Goal: Transaction & Acquisition: Download file/media

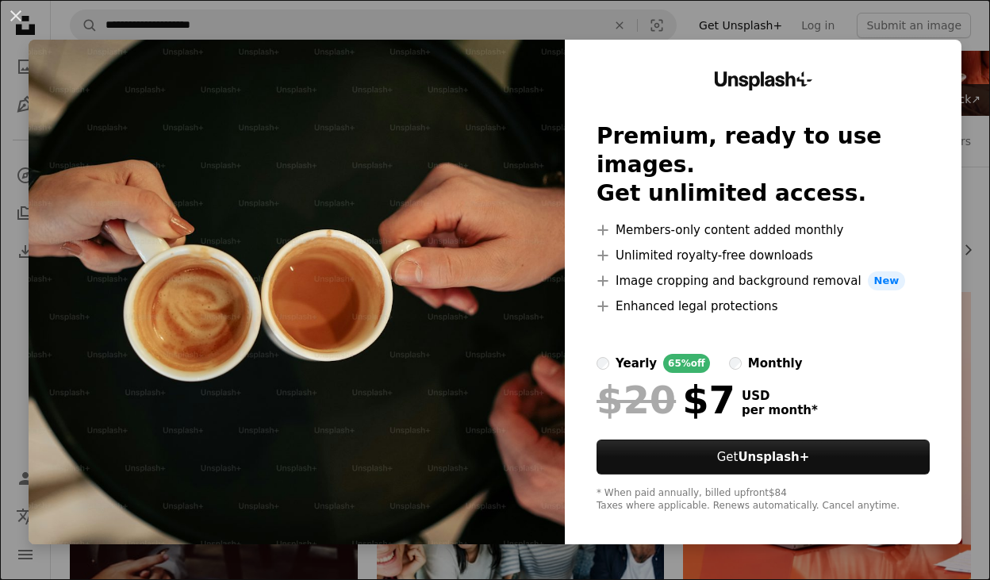
scroll to position [104, 0]
click at [19, 17] on button "An X shape" at bounding box center [15, 15] width 19 height 19
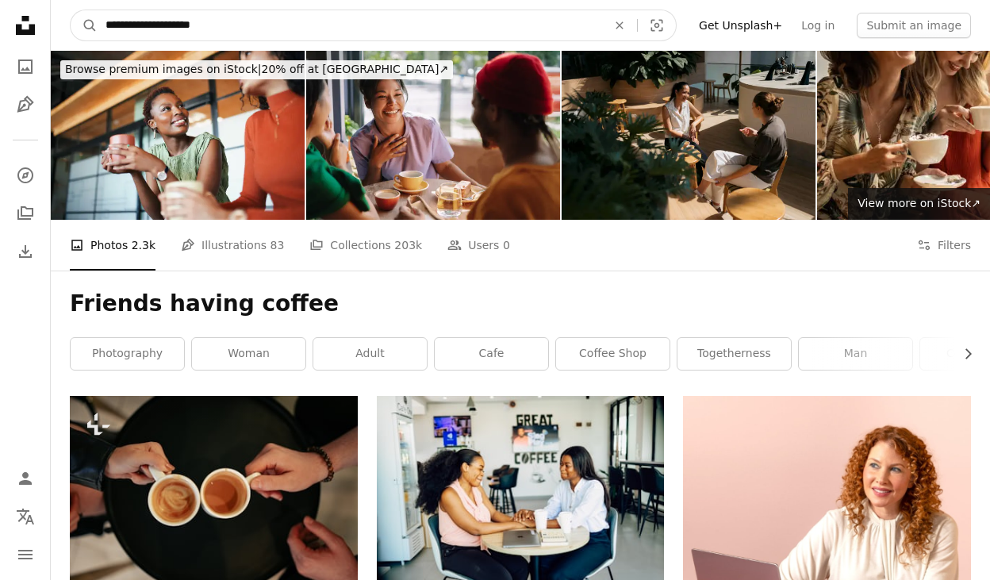
drag, startPoint x: 229, startPoint y: 23, endPoint x: 143, endPoint y: 23, distance: 86.5
click at [143, 23] on input "**********" at bounding box center [350, 25] width 505 height 30
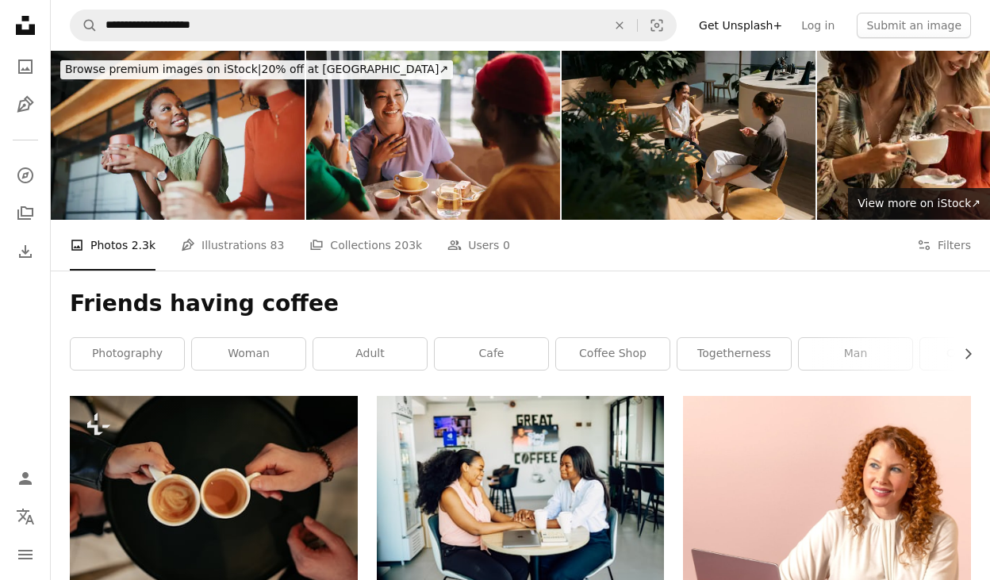
click at [194, 150] on img at bounding box center [178, 135] width 254 height 169
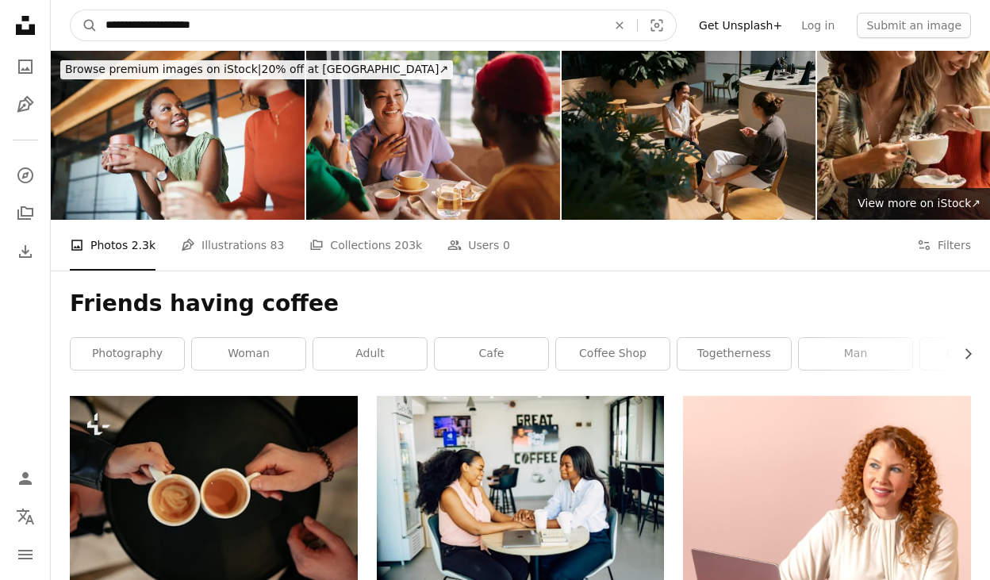
drag, startPoint x: 230, startPoint y: 23, endPoint x: 144, endPoint y: 24, distance: 85.7
click at [144, 24] on input "**********" at bounding box center [350, 25] width 505 height 30
type input "*******"
click at [84, 25] on button "A magnifying glass" at bounding box center [84, 25] width 27 height 30
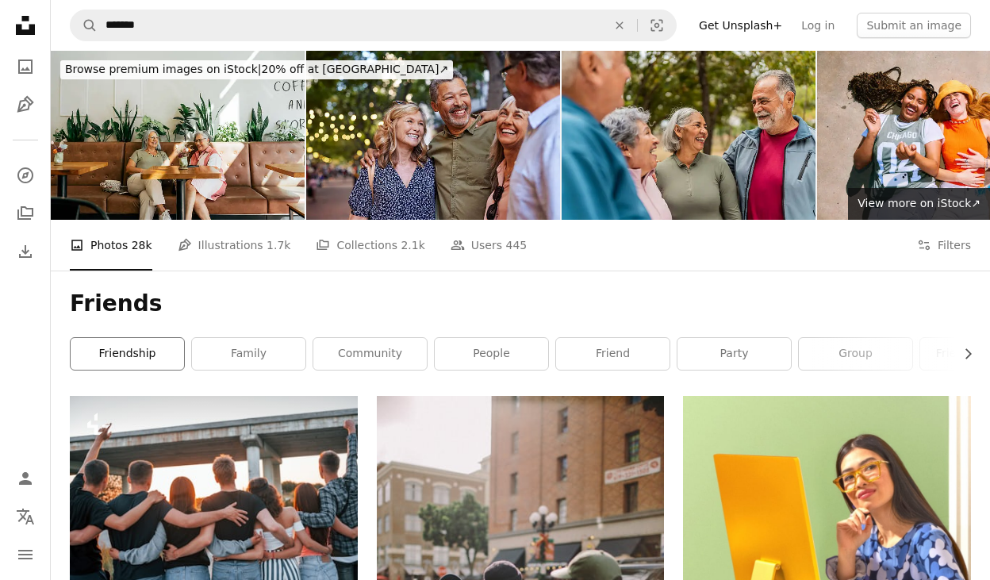
click at [149, 346] on link "friendship" at bounding box center [127, 354] width 113 height 32
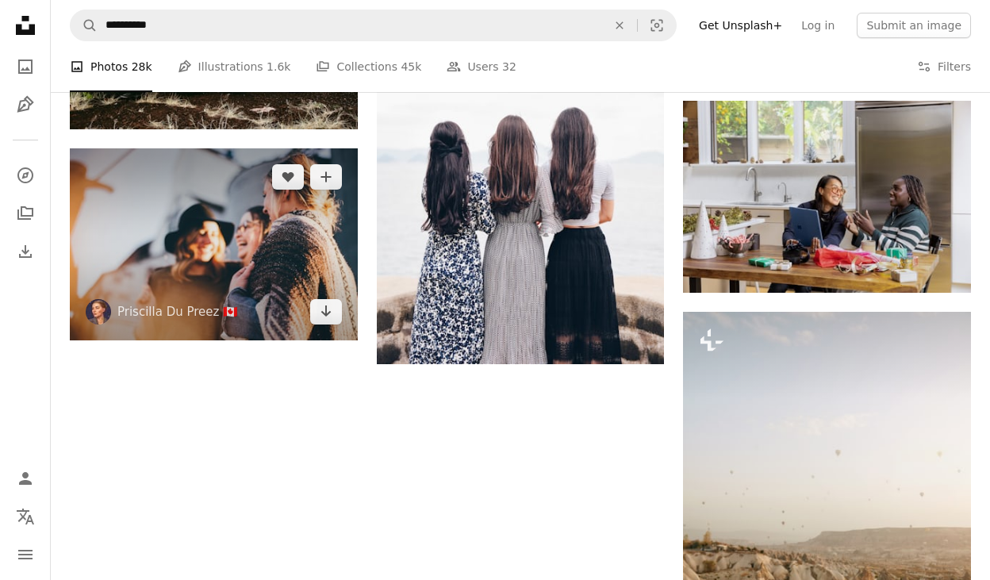
scroll to position [1748, 0]
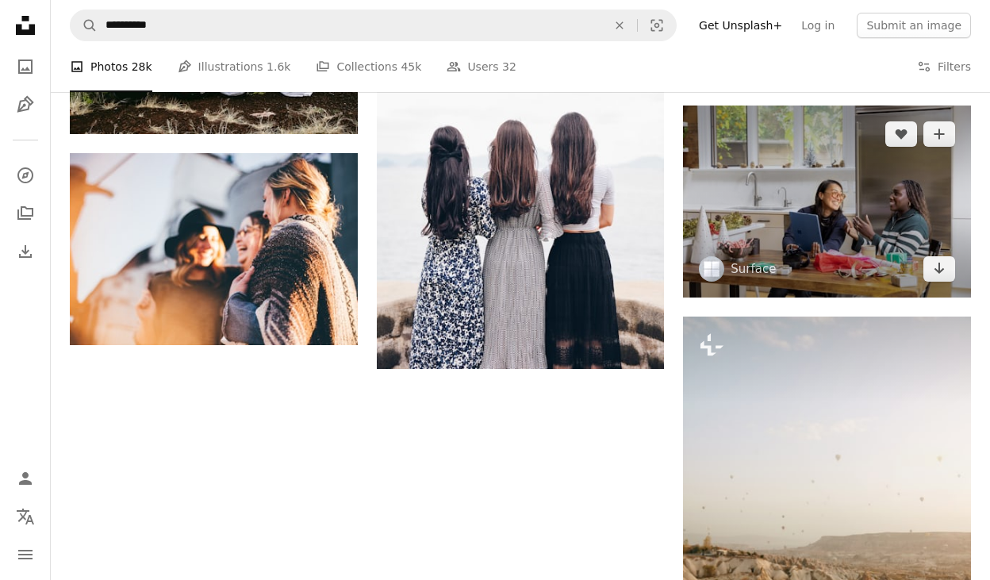
click at [860, 230] on img at bounding box center [827, 202] width 288 height 192
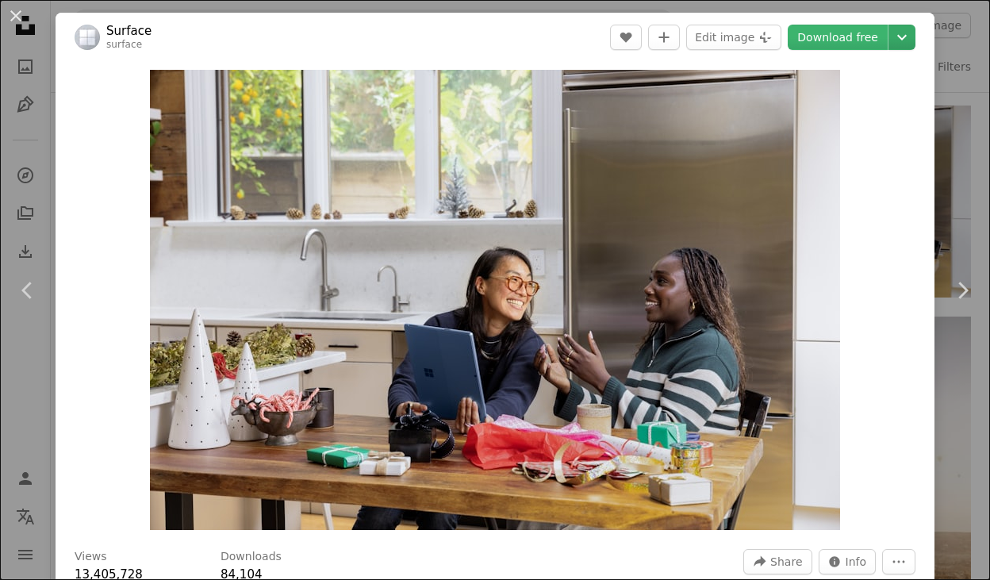
click at [910, 37] on icon "Chevron down" at bounding box center [901, 37] width 25 height 19
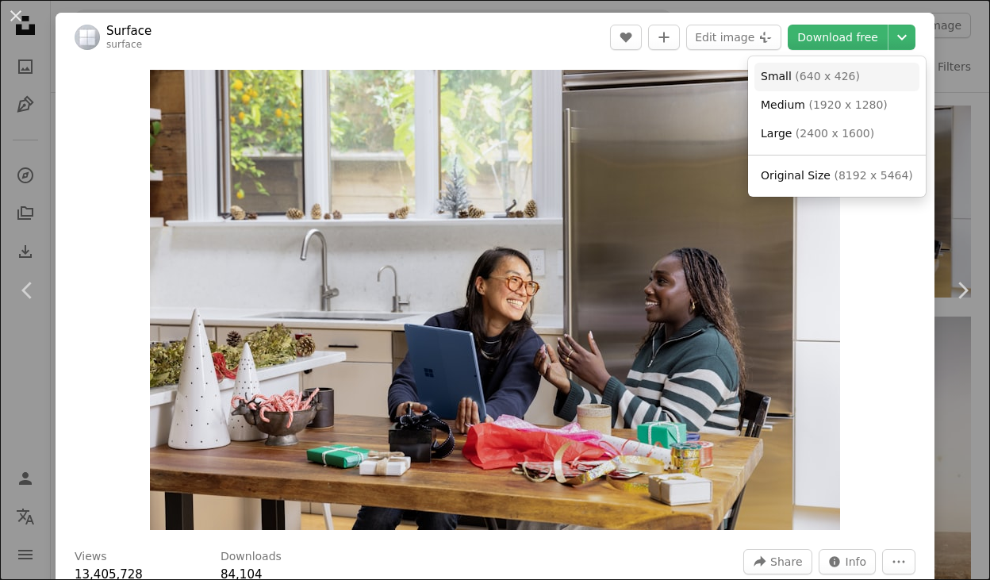
click at [770, 79] on span "Small" at bounding box center [776, 76] width 31 height 13
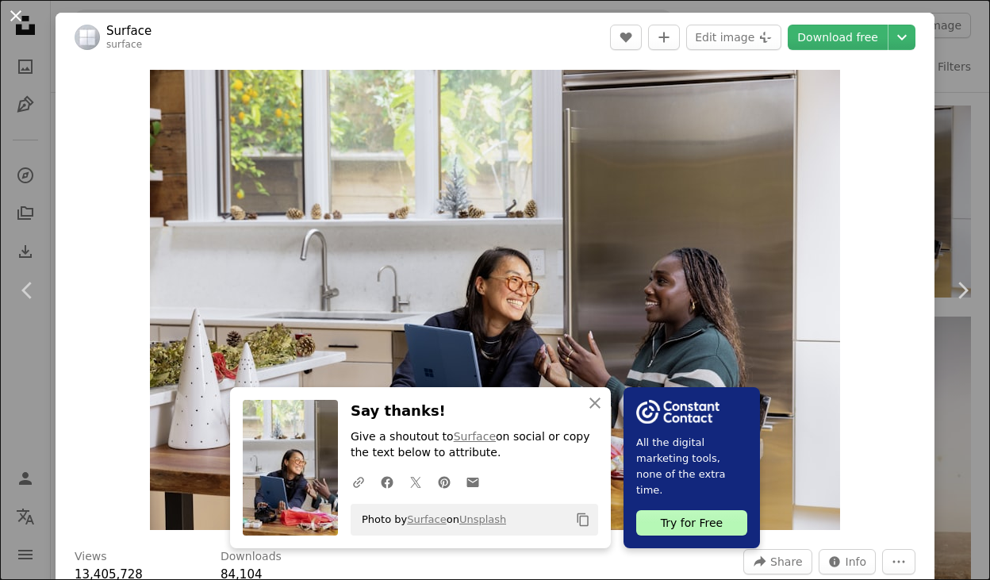
click at [16, 14] on button "An X shape" at bounding box center [15, 15] width 19 height 19
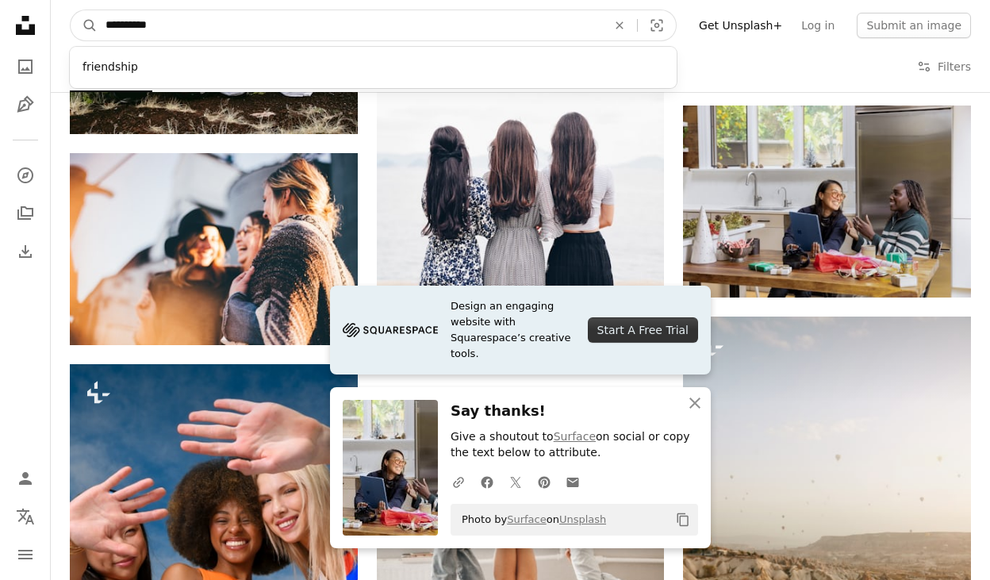
drag, startPoint x: 175, startPoint y: 24, endPoint x: 29, endPoint y: 2, distance: 146.8
type input "**********"
click at [84, 25] on button "A magnifying glass" at bounding box center [84, 25] width 27 height 30
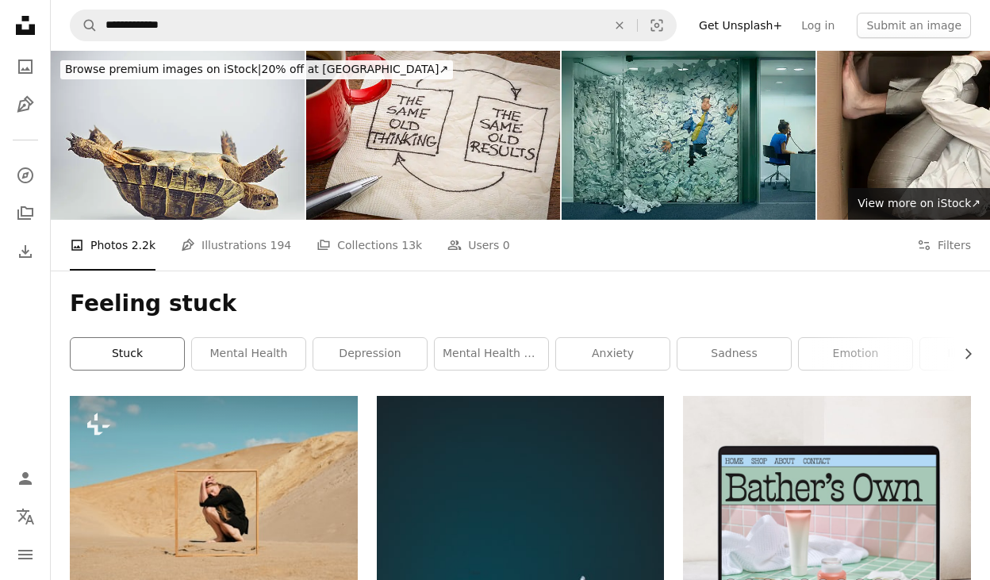
click at [144, 350] on link "stuck" at bounding box center [127, 354] width 113 height 32
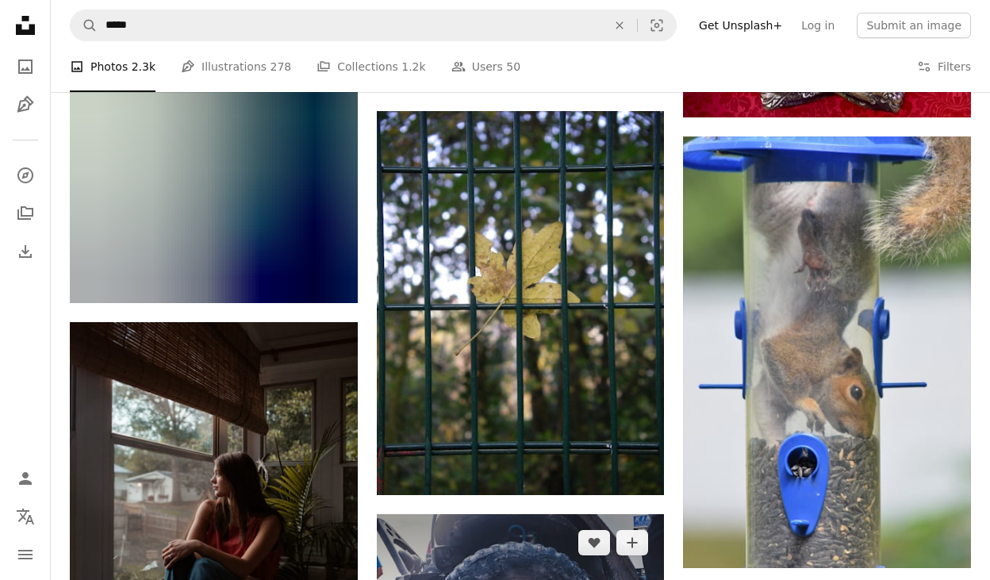
scroll to position [1368, 0]
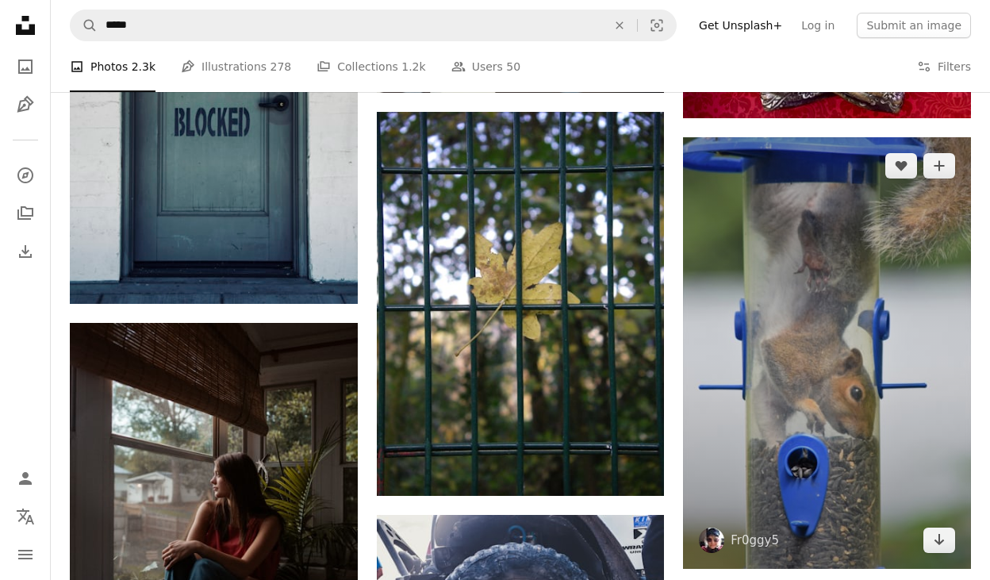
click at [807, 295] on img at bounding box center [827, 353] width 288 height 432
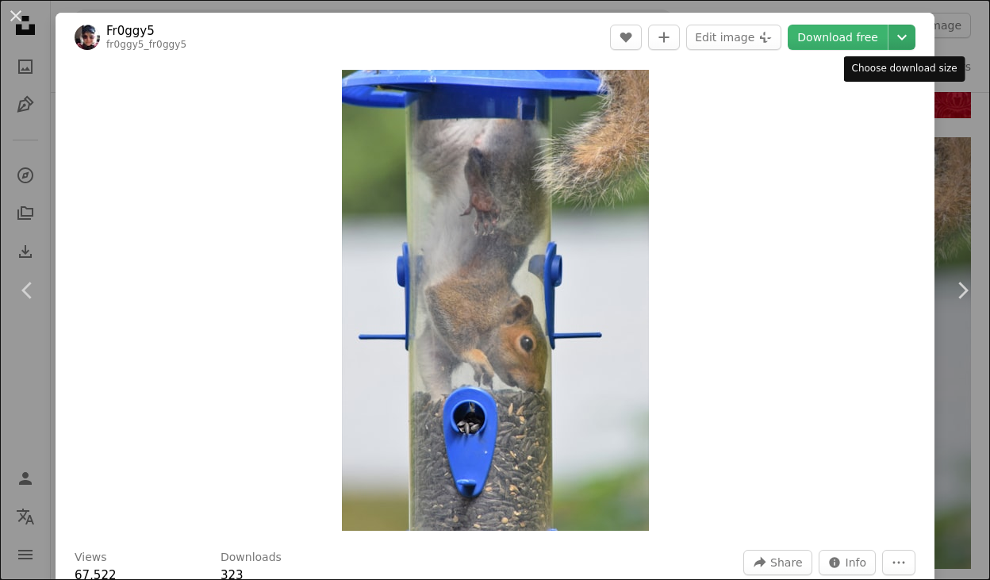
click at [900, 33] on icon "Chevron down" at bounding box center [901, 37] width 25 height 19
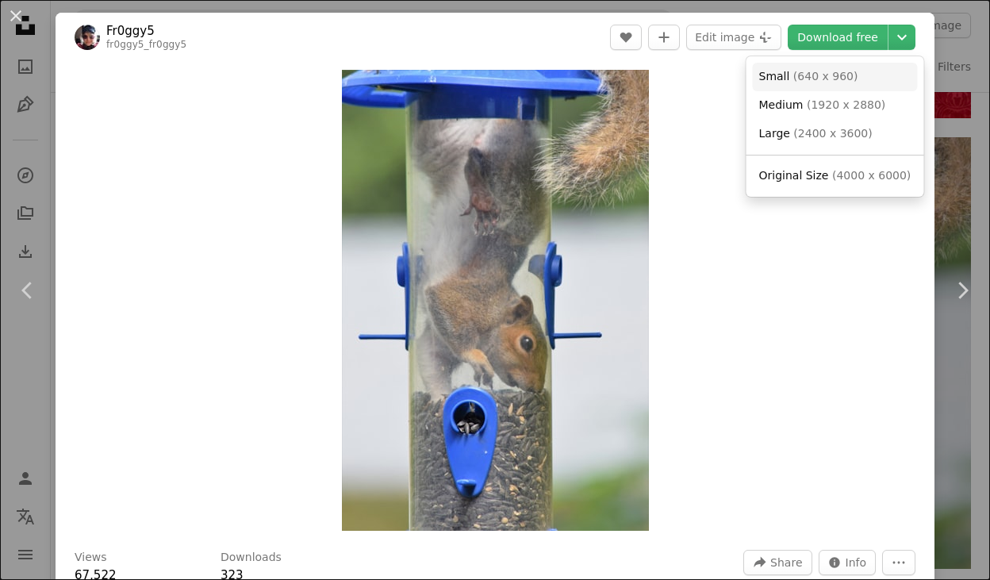
click at [777, 75] on span "Small" at bounding box center [774, 76] width 31 height 13
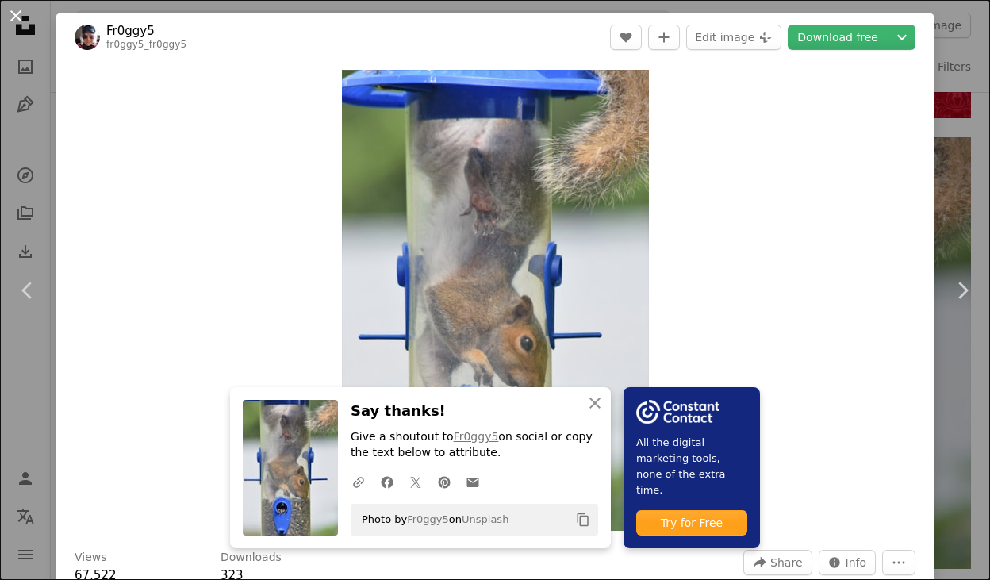
click at [13, 16] on button "An X shape" at bounding box center [15, 15] width 19 height 19
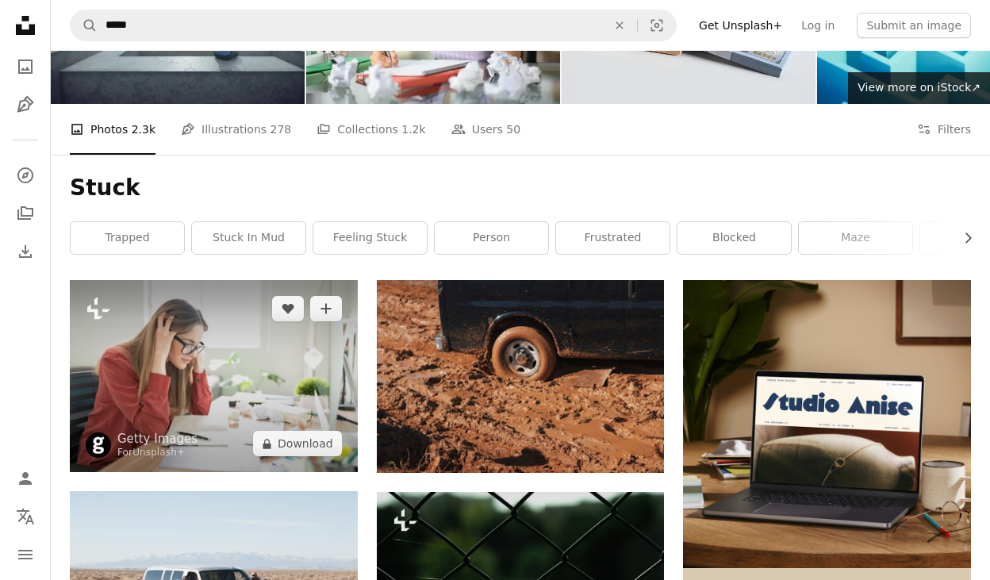
scroll to position [117, 0]
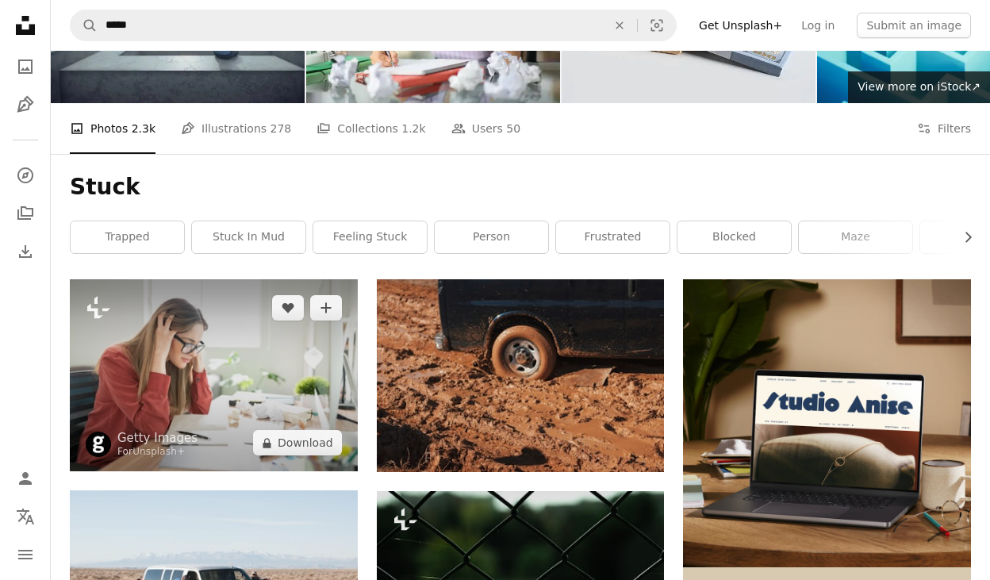
click at [167, 351] on img at bounding box center [214, 375] width 288 height 192
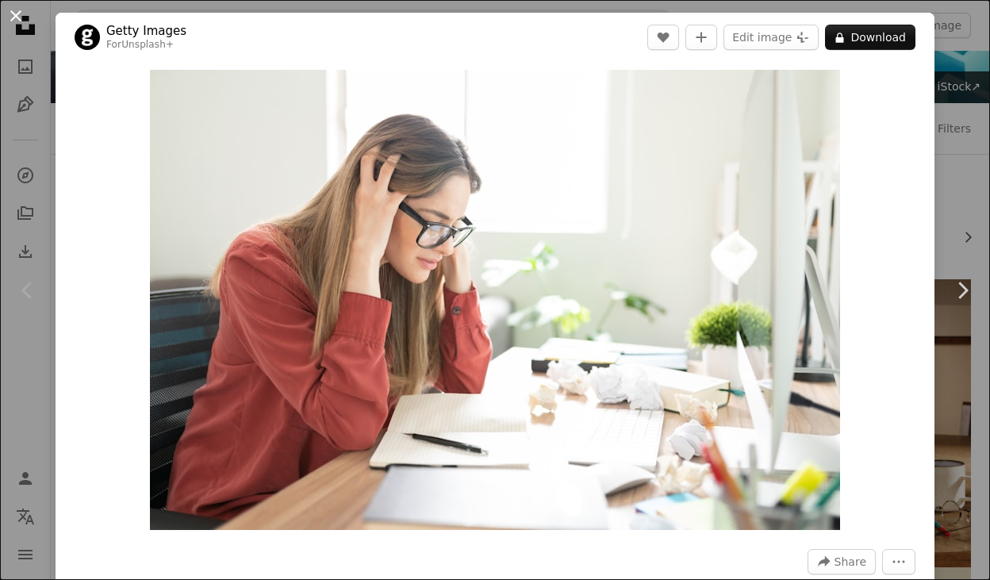
click at [14, 12] on button "An X shape" at bounding box center [15, 15] width 19 height 19
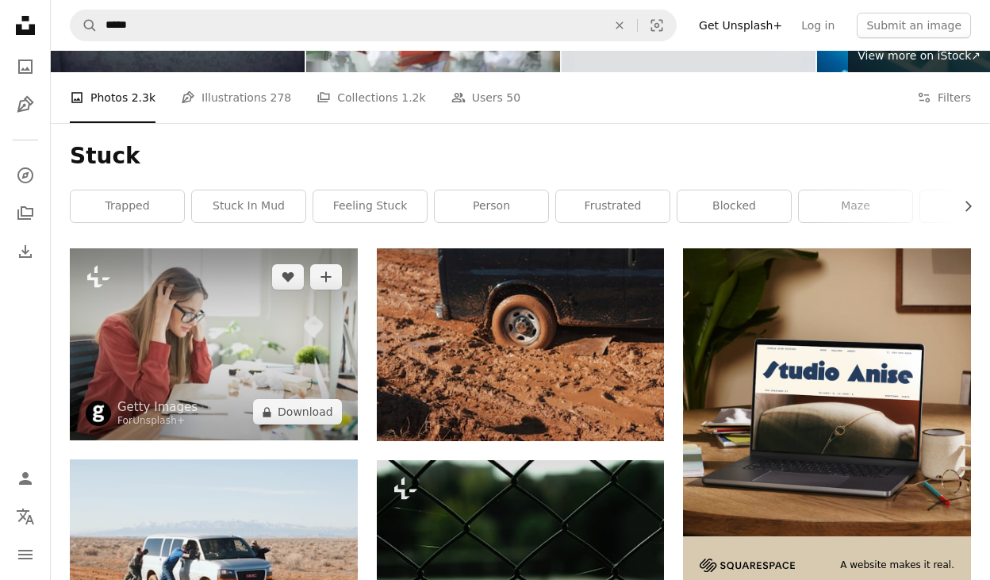
scroll to position [161, 0]
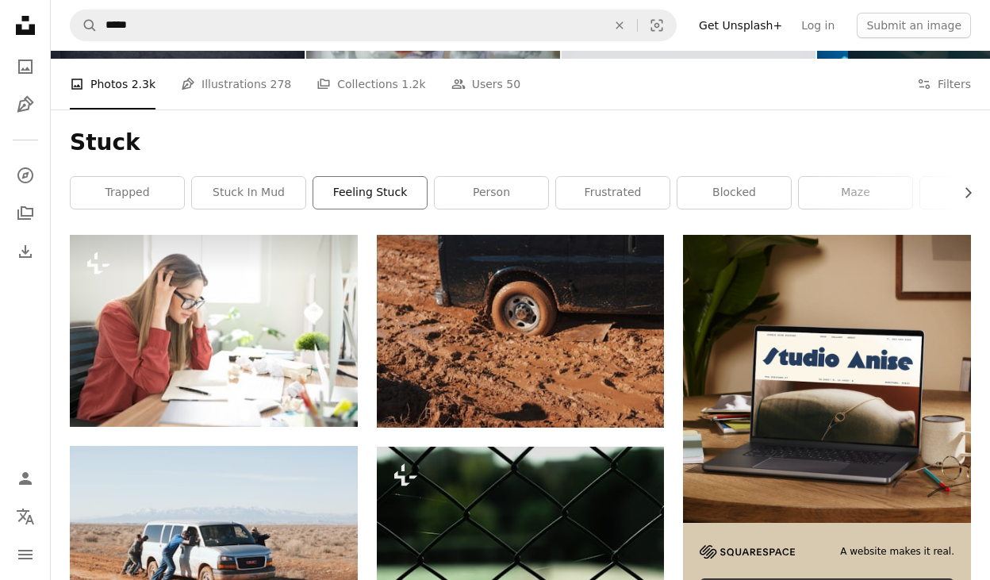
click at [391, 192] on link "feeling stuck" at bounding box center [369, 193] width 113 height 32
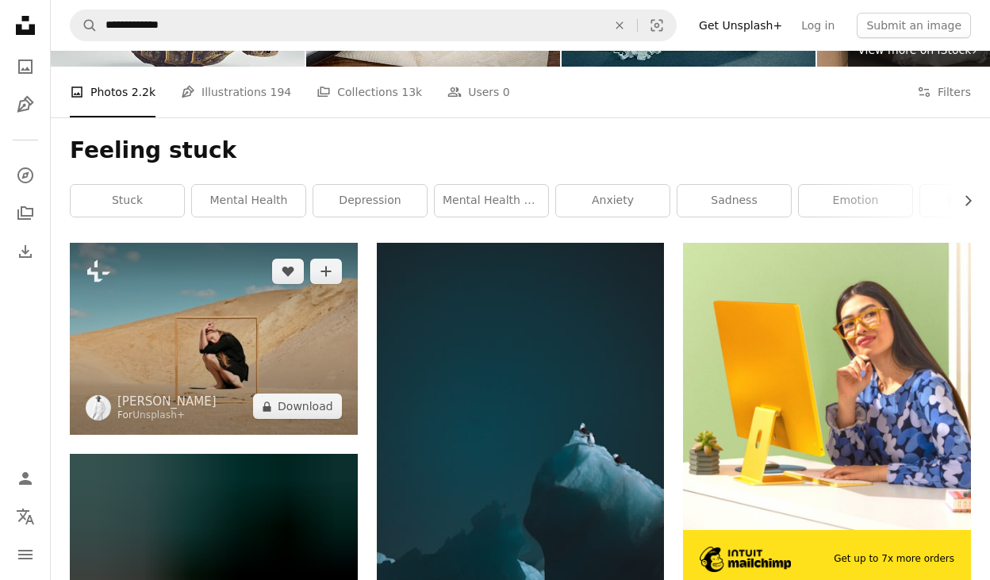
scroll to position [154, 0]
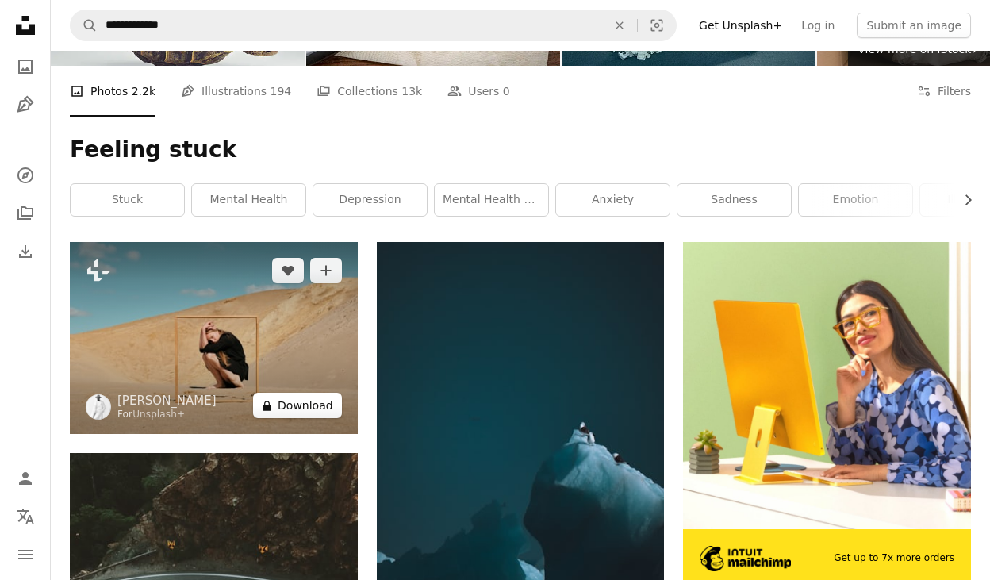
click at [322, 404] on button "A lock Download" at bounding box center [297, 405] width 89 height 25
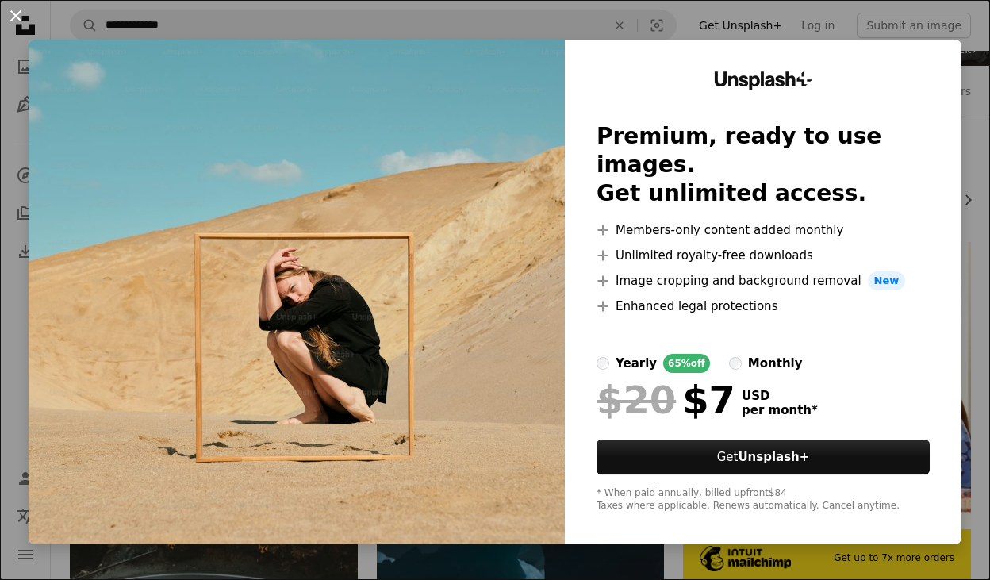
click at [16, 13] on button "An X shape" at bounding box center [15, 15] width 19 height 19
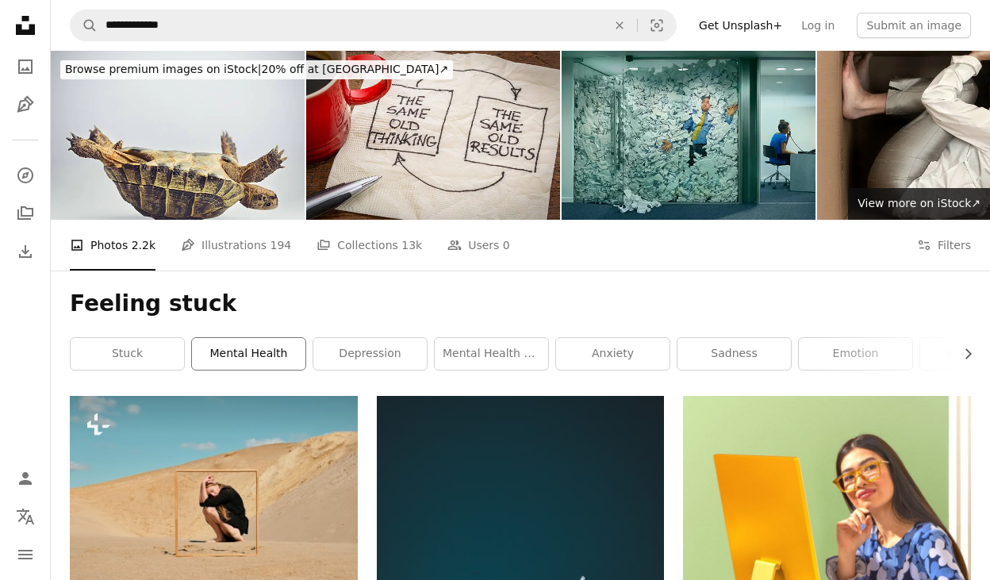
click at [274, 344] on link "mental health" at bounding box center [248, 354] width 113 height 32
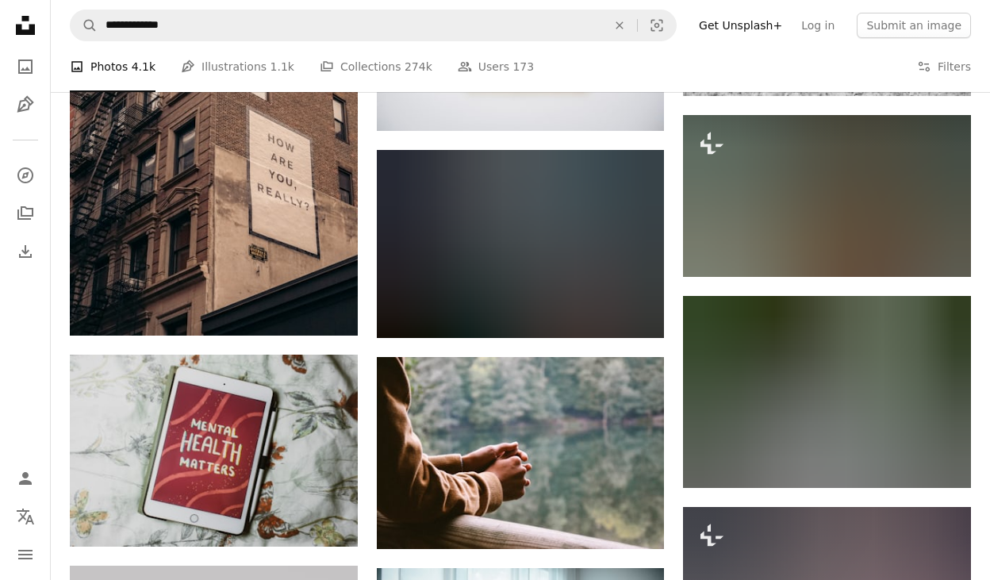
scroll to position [893, 0]
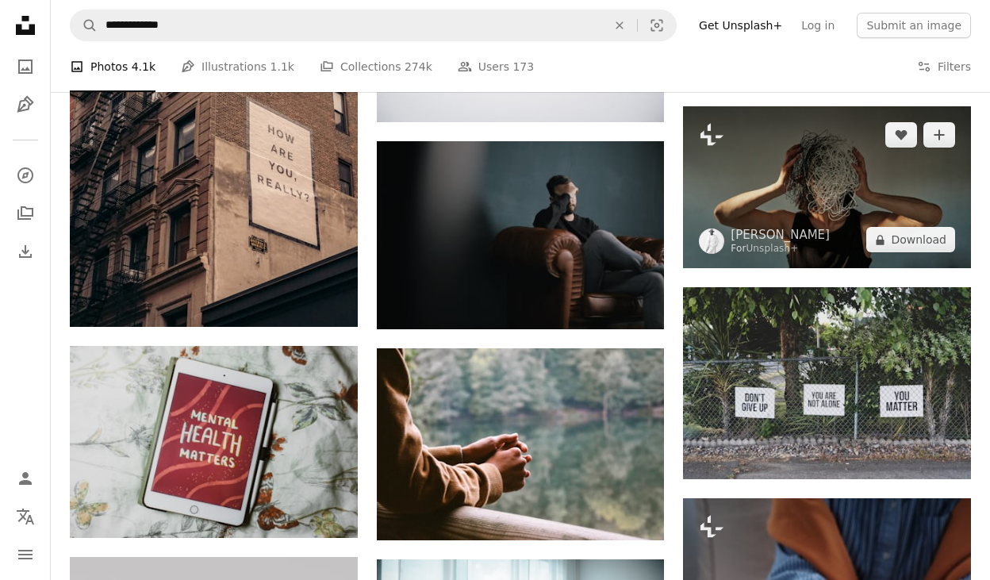
click at [754, 220] on img at bounding box center [827, 187] width 288 height 162
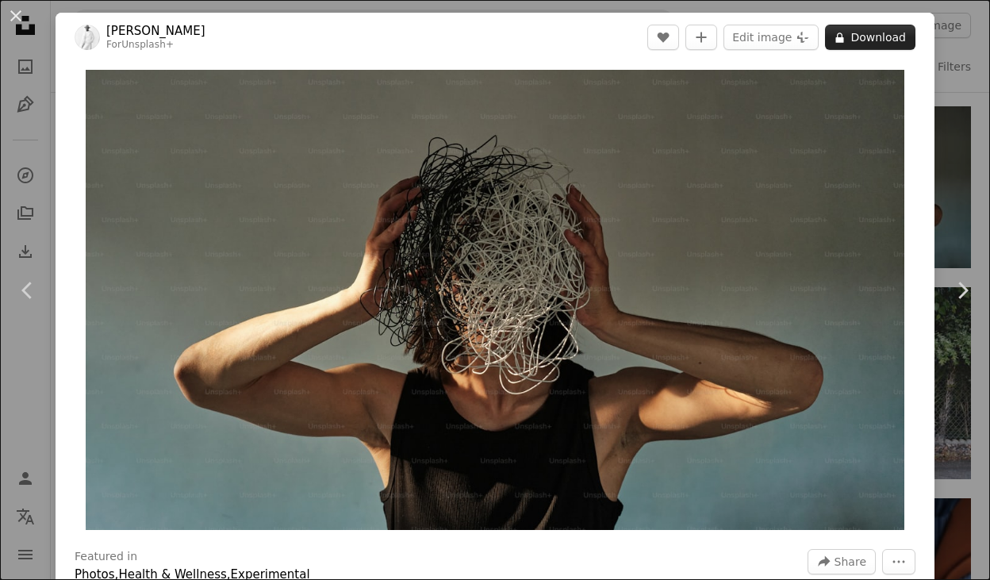
click at [869, 40] on button "A lock Download" at bounding box center [870, 37] width 90 height 25
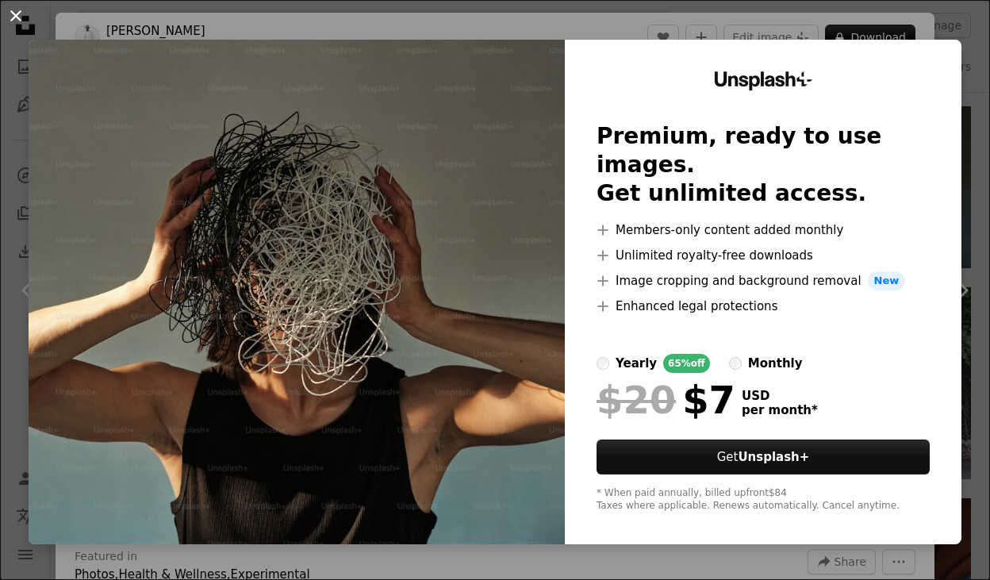
click at [15, 13] on button "An X shape" at bounding box center [15, 15] width 19 height 19
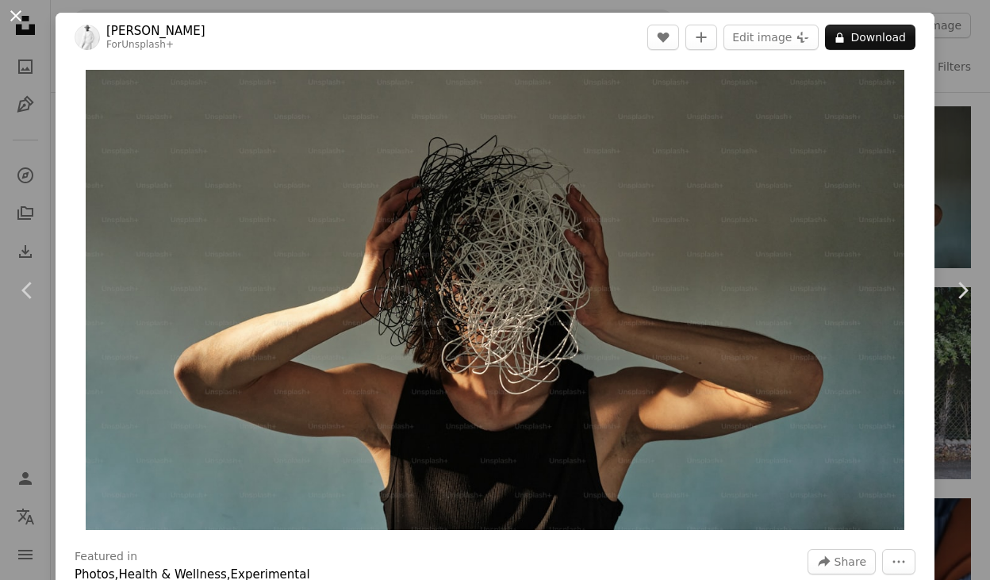
click at [18, 15] on button "An X shape" at bounding box center [15, 15] width 19 height 19
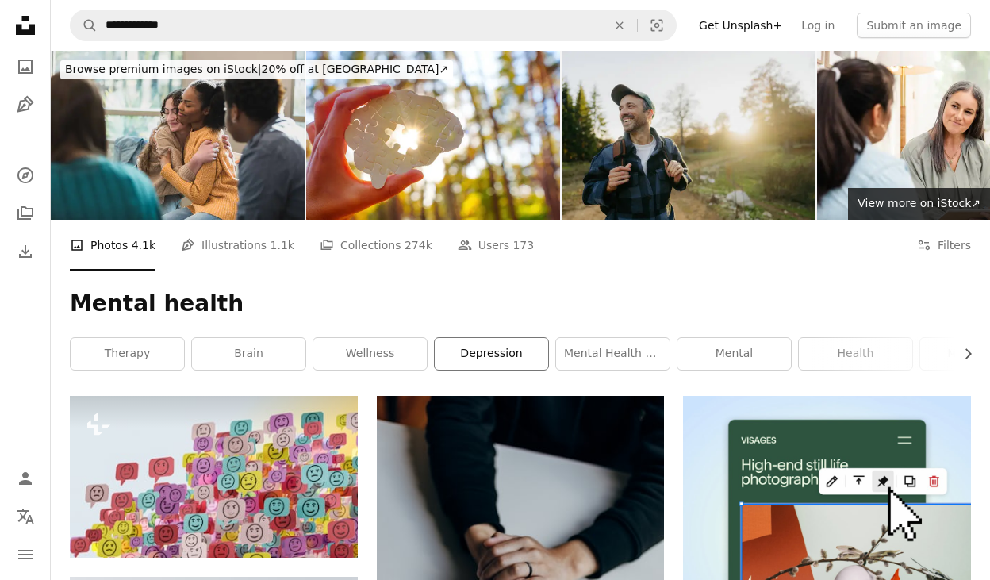
click at [507, 359] on link "depression" at bounding box center [491, 354] width 113 height 32
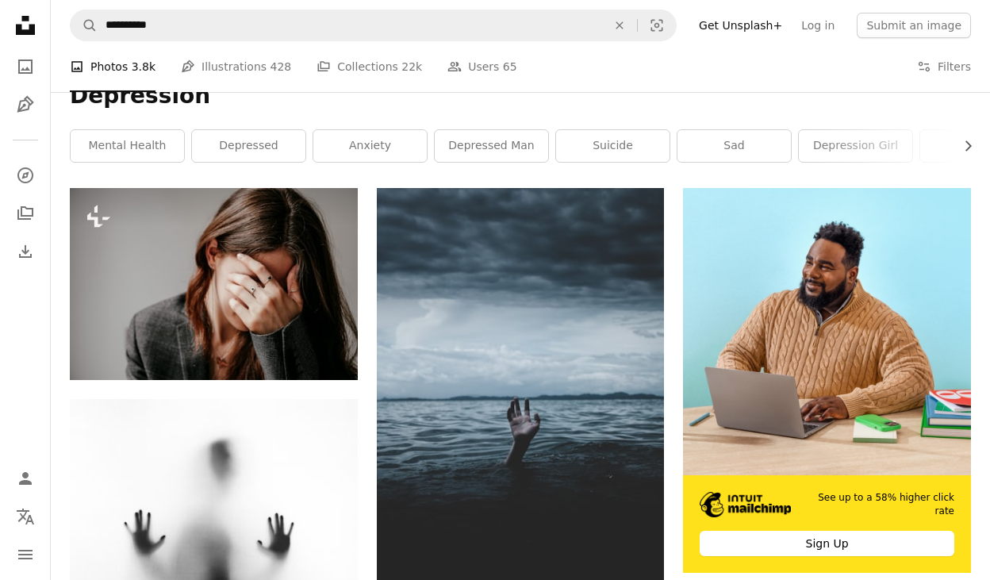
scroll to position [237, 0]
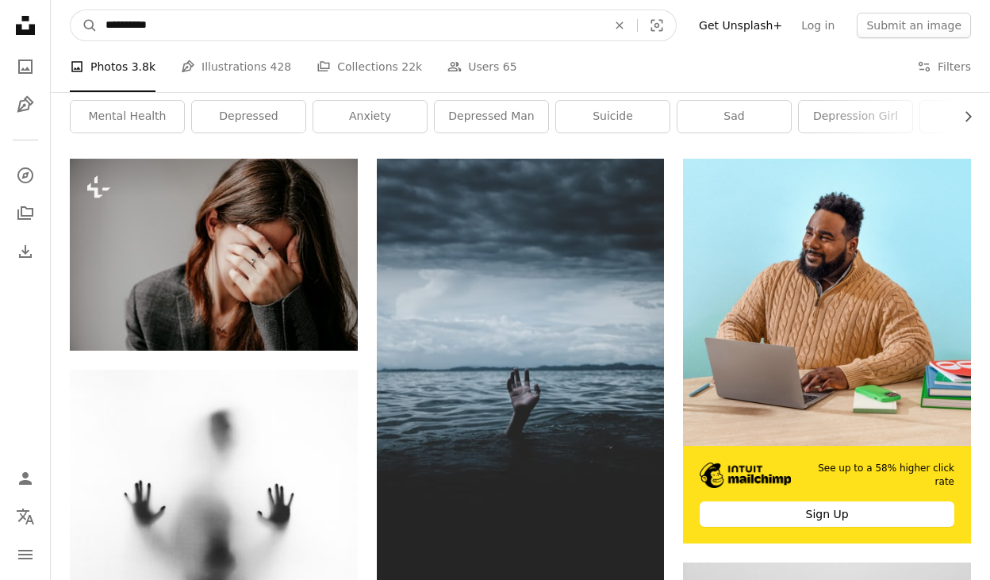
drag, startPoint x: 170, startPoint y: 29, endPoint x: 40, endPoint y: 2, distance: 132.1
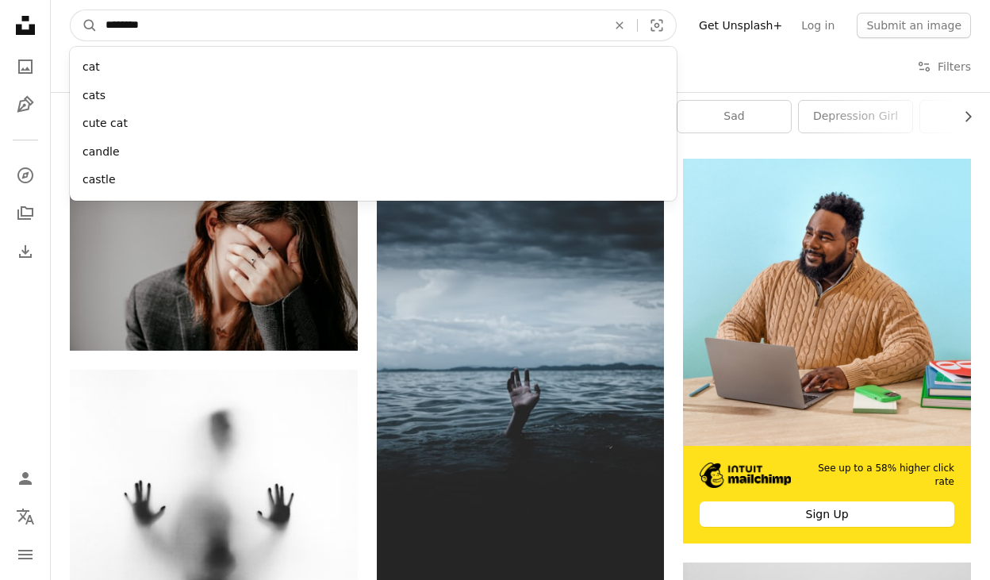
type input "*********"
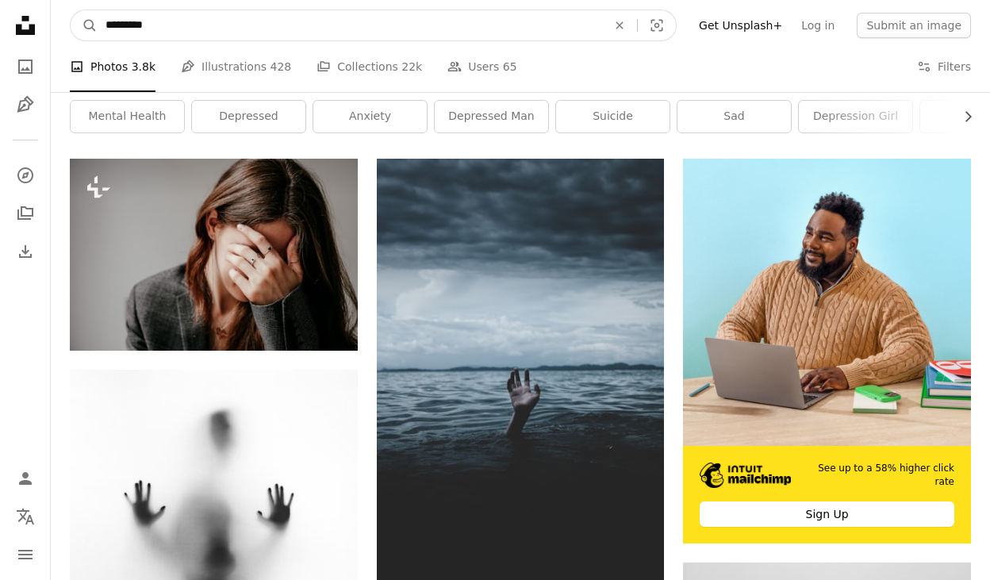
click at [84, 25] on button "A magnifying glass" at bounding box center [84, 25] width 27 height 30
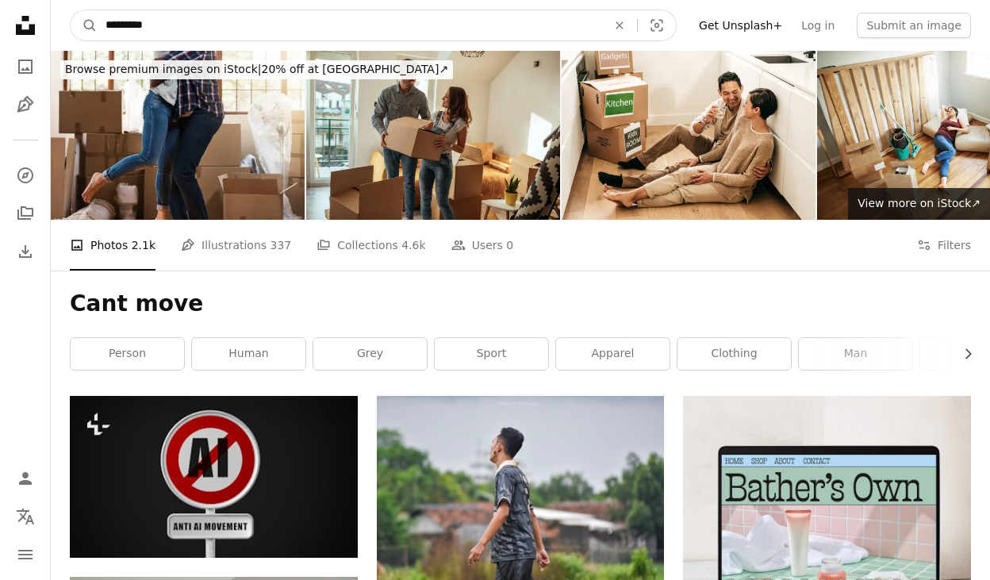
drag, startPoint x: 186, startPoint y: 20, endPoint x: 19, endPoint y: 2, distance: 167.6
type input "*****"
click at [84, 25] on button "A magnifying glass" at bounding box center [84, 25] width 27 height 30
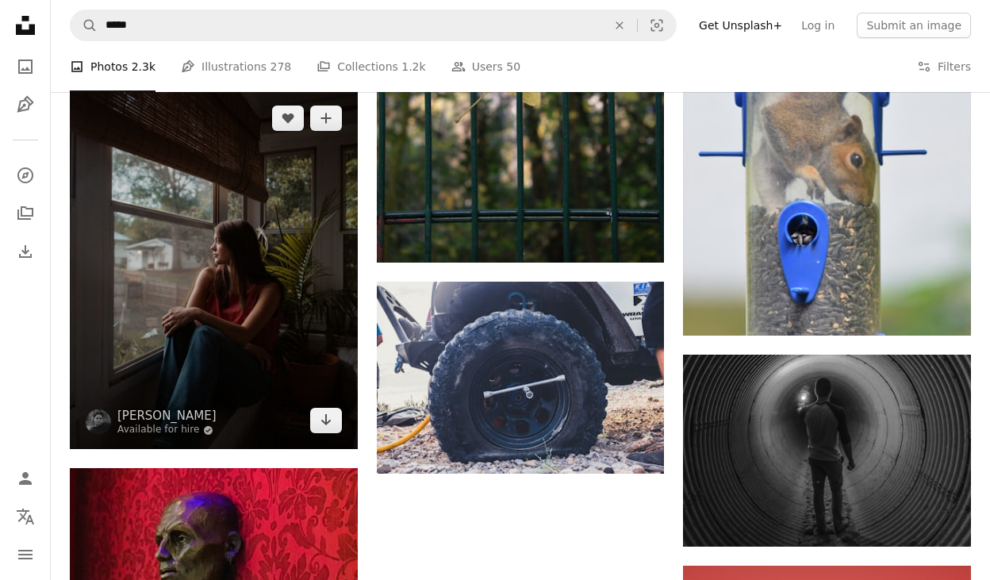
scroll to position [1564, 0]
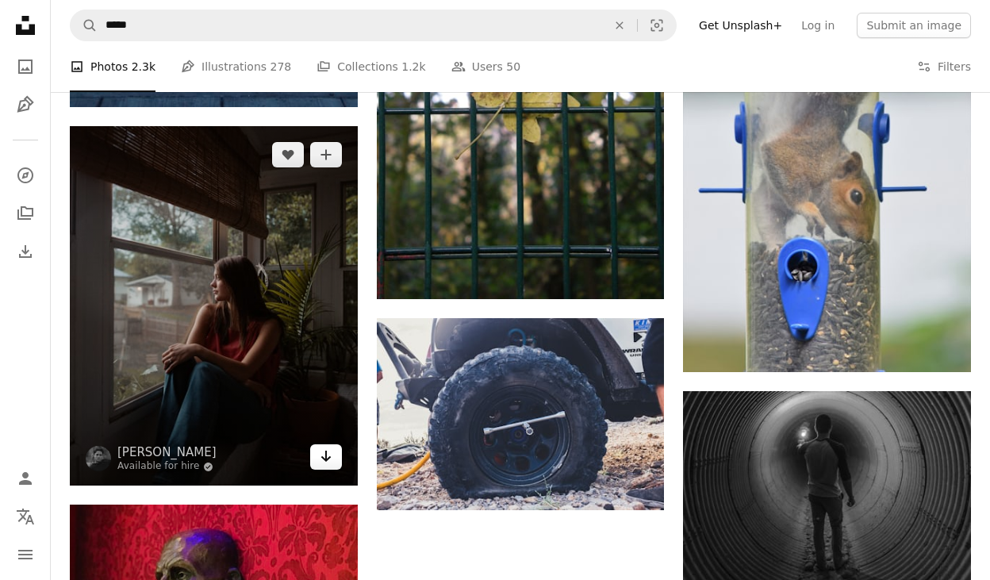
click at [326, 451] on icon "Download" at bounding box center [326, 456] width 10 height 11
